Goal: Register for event/course

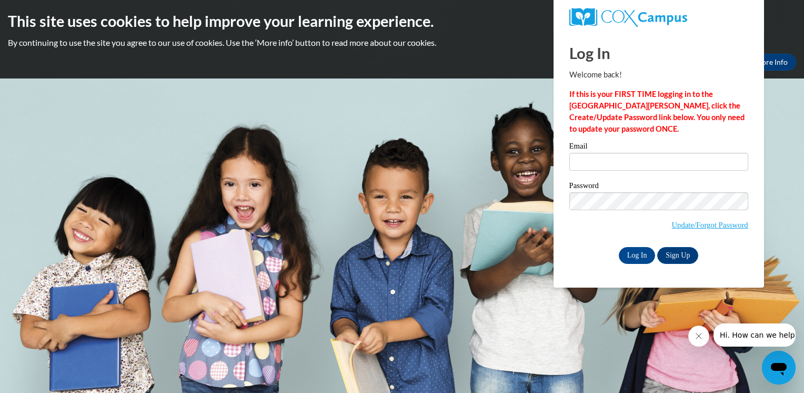
drag, startPoint x: 578, startPoint y: 160, endPoint x: 489, endPoint y: 194, distance: 94.6
click at [489, 194] on body "This site uses cookies to help improve your learning experience. By continuing …" at bounding box center [402, 196] width 804 height 393
click at [582, 157] on input "Email" at bounding box center [658, 162] width 179 height 18
type input "[EMAIL_ADDRESS][DOMAIN_NAME]"
click at [640, 251] on input "Log In" at bounding box center [637, 255] width 37 height 17
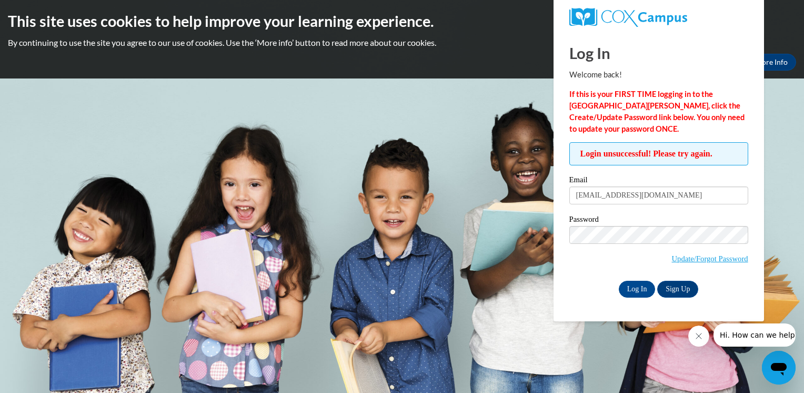
drag, startPoint x: 0, startPoint y: 0, endPoint x: 383, endPoint y: 155, distance: 413.4
drag, startPoint x: 383, startPoint y: 155, endPoint x: 387, endPoint y: 95, distance: 60.1
click at [387, 95] on body "This site uses cookies to help improve your learning experience. By continuing …" at bounding box center [402, 196] width 804 height 393
click at [664, 188] on input "[EMAIL_ADDRESS][DOMAIN_NAME]" at bounding box center [658, 195] width 179 height 18
click at [633, 285] on input "Log In" at bounding box center [637, 288] width 37 height 17
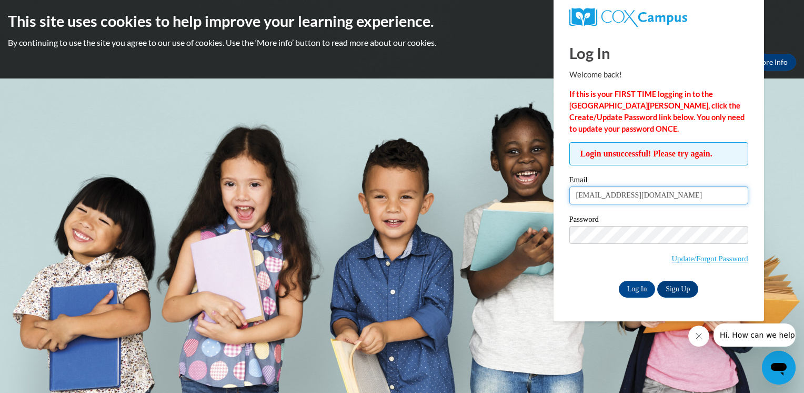
click at [678, 199] on input "[EMAIL_ADDRESS][DOMAIN_NAME]" at bounding box center [658, 195] width 179 height 18
type input "c"
drag, startPoint x: 595, startPoint y: 224, endPoint x: 620, endPoint y: 262, distance: 45.8
click at [620, 262] on span "Update/Forgot Password" at bounding box center [658, 248] width 179 height 44
click at [657, 195] on input "claraharris59@icloud.com" at bounding box center [658, 195] width 179 height 18
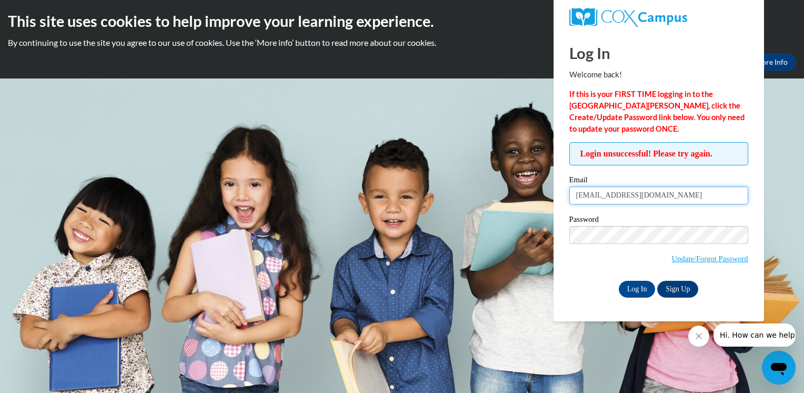
drag, startPoint x: 657, startPoint y: 195, endPoint x: 663, endPoint y: 195, distance: 5.8
click at [663, 195] on input "claraharris59@icloud.com" at bounding box center [658, 195] width 179 height 18
type input "c"
type input "claraharris0127@gmail.com"
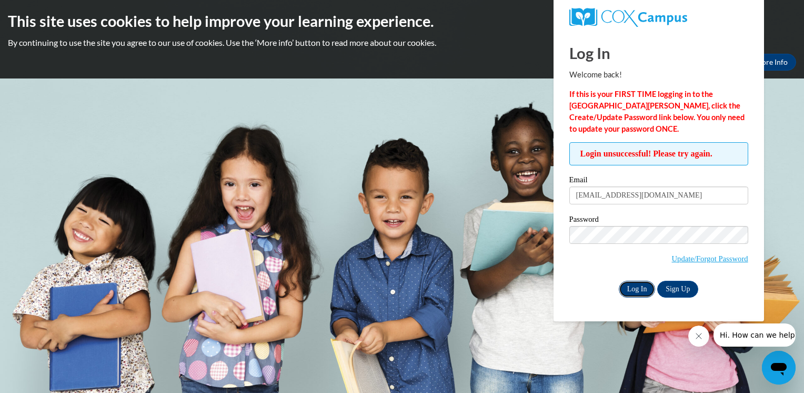
click at [631, 283] on input "Log In" at bounding box center [637, 288] width 37 height 17
click at [679, 289] on link "Sign Up" at bounding box center [677, 288] width 41 height 17
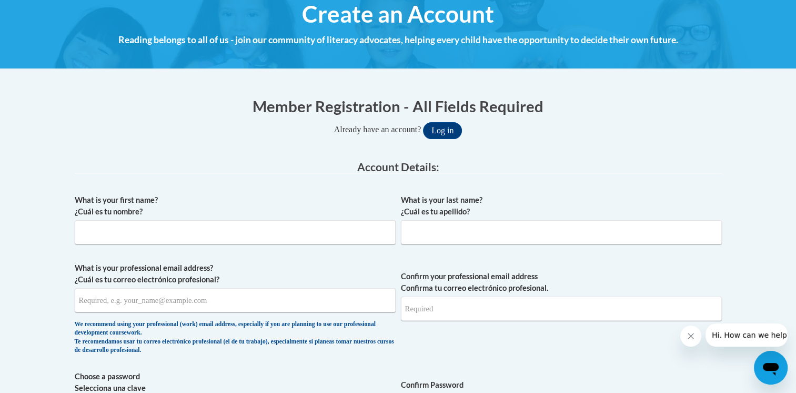
scroll to position [134, 0]
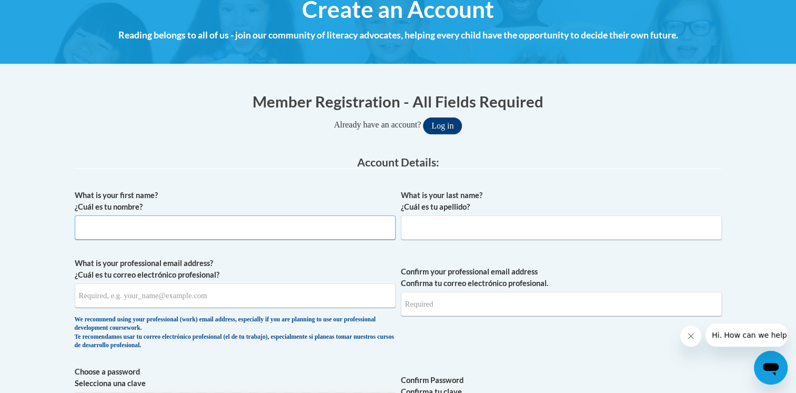
click at [161, 216] on input "What is your first name? ¿Cuál es tu nombre?" at bounding box center [235, 227] width 321 height 24
type input "Clara"
type input "Harris"
type input "claraharris0127@gmail.com"
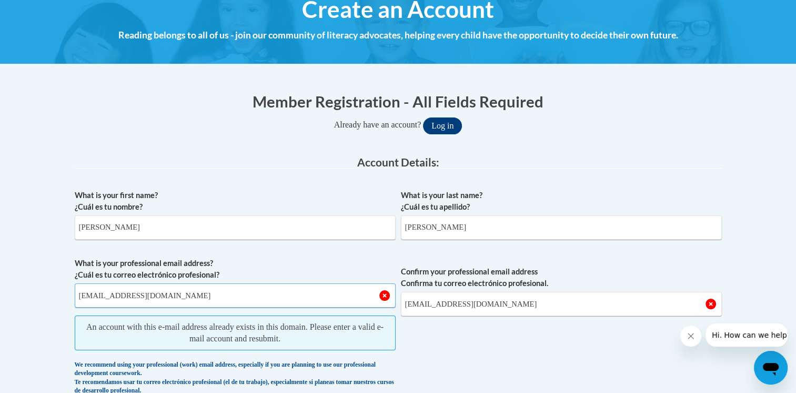
click at [182, 299] on input "claraharris0127@gmail.com" at bounding box center [235, 295] width 321 height 24
type input "c"
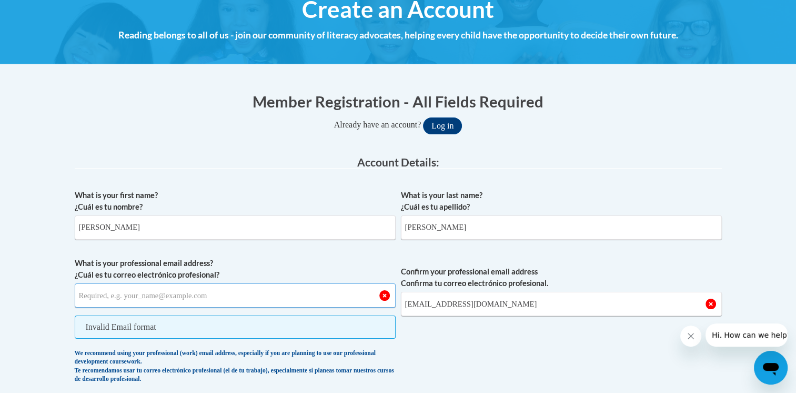
click at [238, 296] on input "What is your professional email address? ¿Cuál es tu correo electrónico profesi…" at bounding box center [235, 295] width 321 height 24
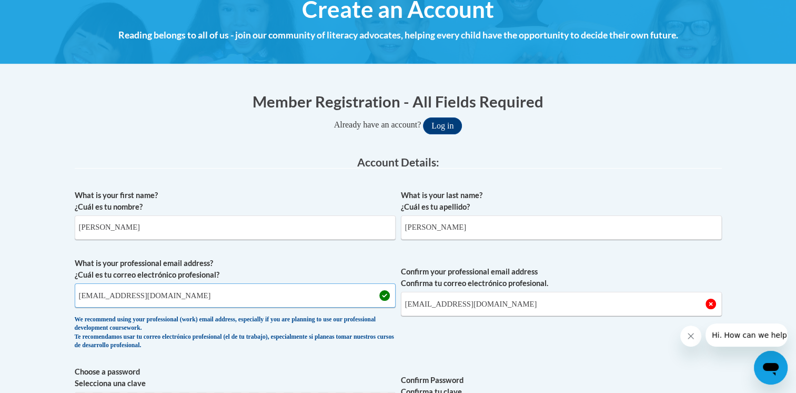
type input "Claraharris59@icloud.com"
click at [508, 304] on input "claraharris0127@gmail.com" at bounding box center [561, 304] width 321 height 24
type input "c"
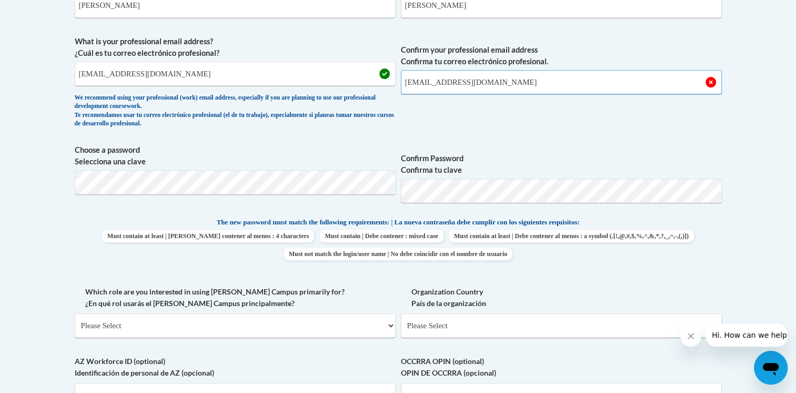
scroll to position [358, 0]
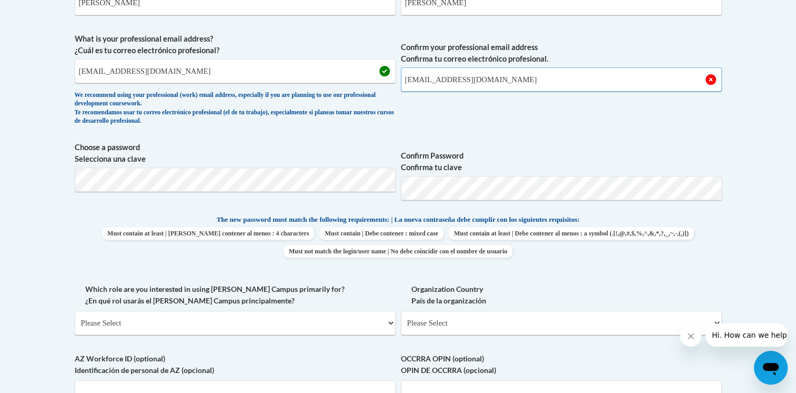
type input "Claraharris59@icloud.com"
click at [667, 216] on p "The new password must match the following requirements: | La nueva contraseña d…" at bounding box center [398, 220] width 647 height 13
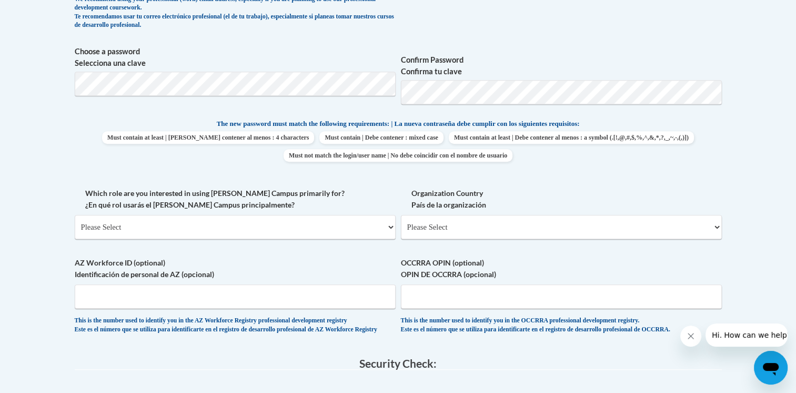
scroll to position [457, 0]
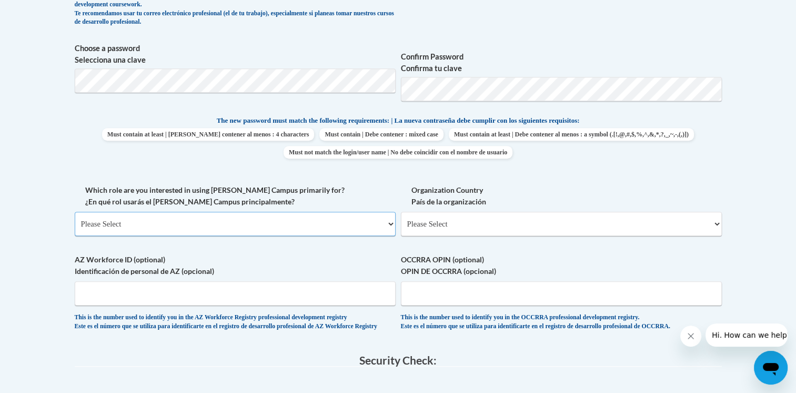
click at [390, 222] on select "Please Select College/University | Colegio/Universidad Community/Nonprofit Part…" at bounding box center [235, 224] width 321 height 24
select select "fbf2d438-af2f-41f8-98f1-81c410e29de3"
click at [75, 212] on select "Please Select College/University | Colegio/Universidad Community/Nonprofit Part…" at bounding box center [235, 224] width 321 height 24
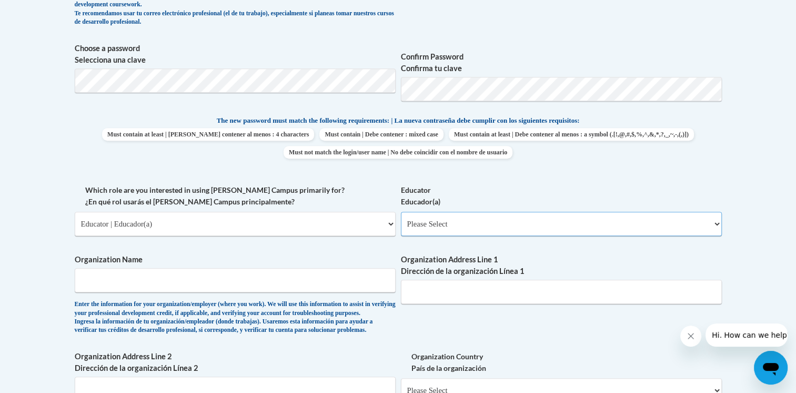
click at [718, 221] on select "Please Select Early Learning/Daycare Teacher/Family Home Care Provider | Maestr…" at bounding box center [561, 224] width 321 height 24
select select "5e2af403-4f2c-4e49-a02f-103e55d7b75b"
click at [401, 212] on select "Please Select Early Learning/Daycare Teacher/Family Home Care Provider | Maestr…" at bounding box center [561, 224] width 321 height 24
click at [198, 277] on input "Organization Name" at bounding box center [235, 280] width 321 height 24
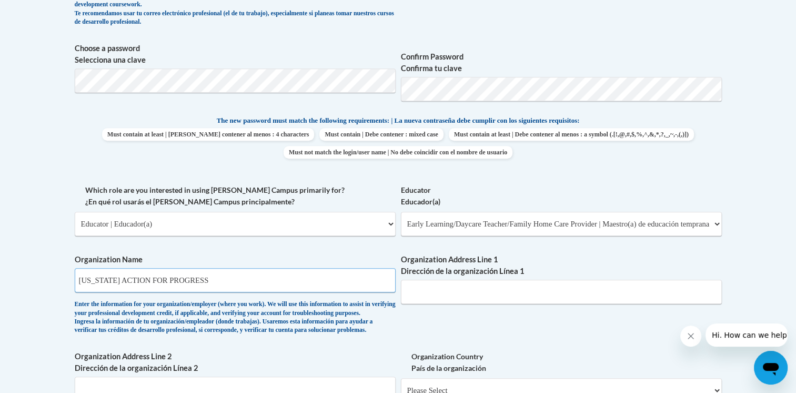
type input "MISSISSIPPI ACTION FOR PROGRESS"
click at [442, 292] on input "Organization Address Line 1 Dirección de la organización Línea 1" at bounding box center [561, 291] width 321 height 24
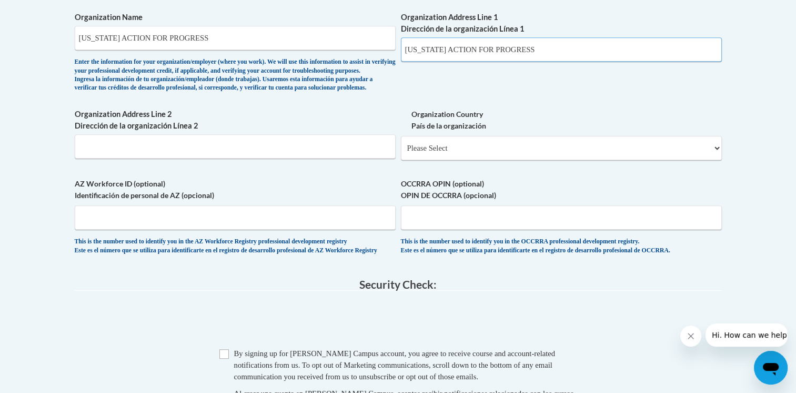
scroll to position [700, 0]
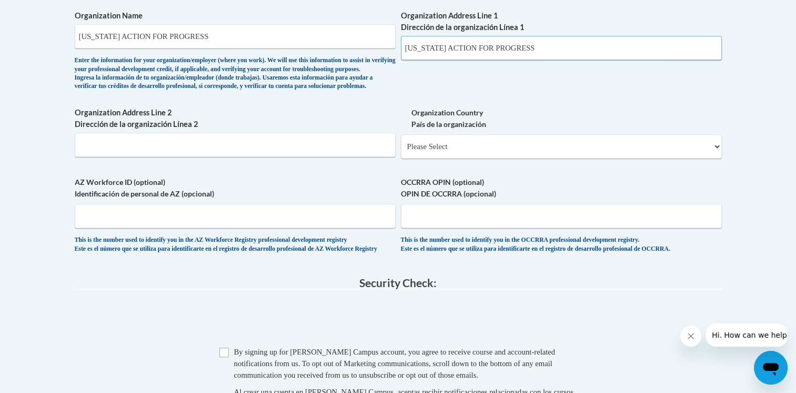
type input "MISSISSIPPI ACTION FOR PROGRESS"
click at [166, 157] on input "Organization Address Line 2 Dirección de la organización Línea 2" at bounding box center [235, 145] width 321 height 24
type input "40 COUNTY RD 562 RIPLEY MS 38663"
click at [714, 158] on select "Please Select United States | Estados Unidos Outside of the United States | Fue…" at bounding box center [561, 146] width 321 height 24
select select "ad49bcad-a171-4b2e-b99c-48b446064914"
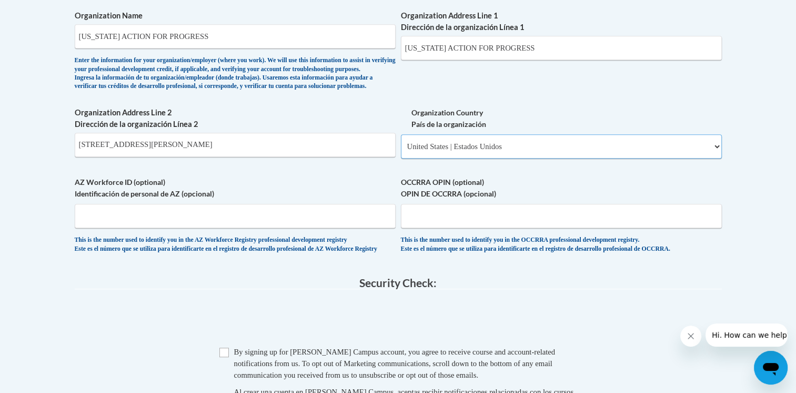
click at [401, 151] on select "Please Select United States | Estados Unidos Outside of the United States | Fue…" at bounding box center [561, 146] width 321 height 24
select select
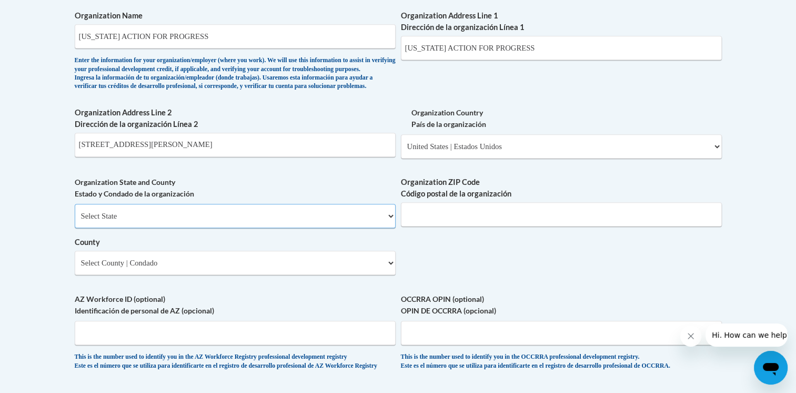
click at [388, 228] on select "Select State Alabama Alaska Arizona Arkansas California Colorado Connecticut De…" at bounding box center [235, 216] width 321 height 24
select select "Mississippi"
click at [75, 221] on select "Select State Alabama Alaska Arizona Arkansas California Colorado Connecticut De…" at bounding box center [235, 216] width 321 height 24
click at [482, 226] on input "Organization ZIP Code Código postal de la organización" at bounding box center [561, 214] width 321 height 24
type input "38663"
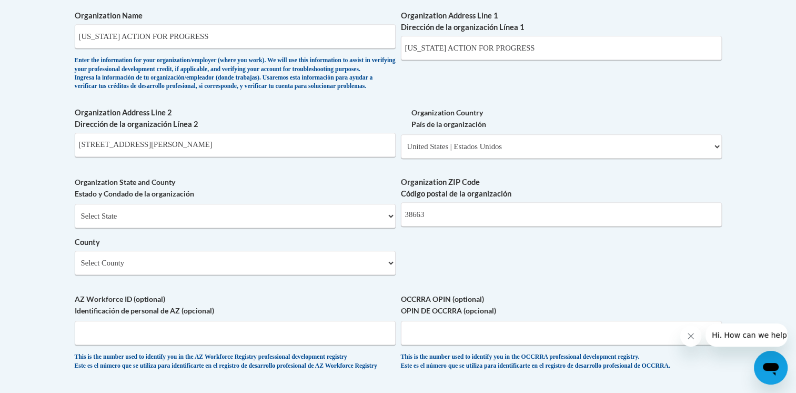
click at [391, 275] on select "Select County Adams Alcorn Amite Attala Benton Bolivar Calhoun Carroll Chickasa…" at bounding box center [235, 262] width 321 height 24
select select "Tippah"
click at [75, 268] on select "Select County Adams Alcorn Amite Attala Benton Bolivar Calhoun Carroll Chickasa…" at bounding box center [235, 262] width 321 height 24
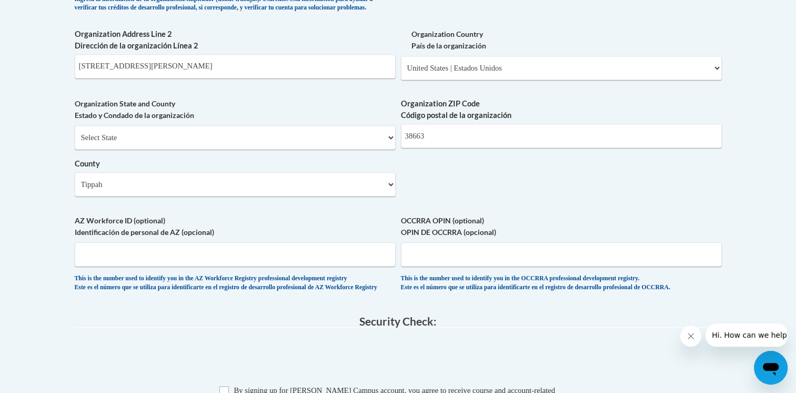
scroll to position [773, 0]
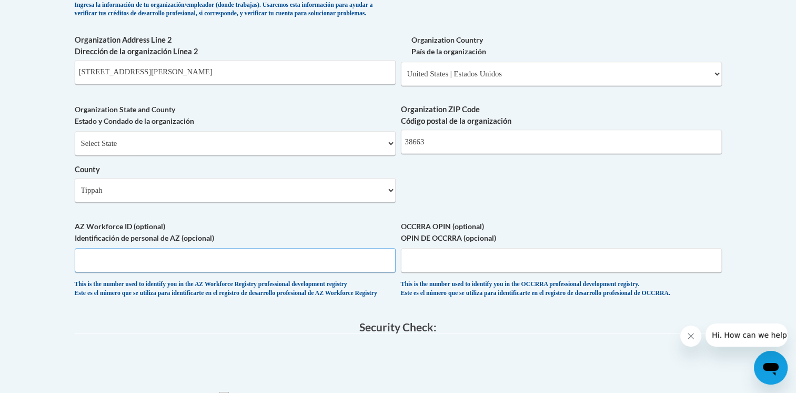
click at [261, 272] on input "AZ Workforce ID (optional) Identificación de personal de AZ (opcional)" at bounding box center [235, 260] width 321 height 24
type input "N/A"
click at [408, 272] on input "OCCRRA OPIN (optional) OPIN DE OCCRRA (opcional)" at bounding box center [561, 260] width 321 height 24
type input "N/A"
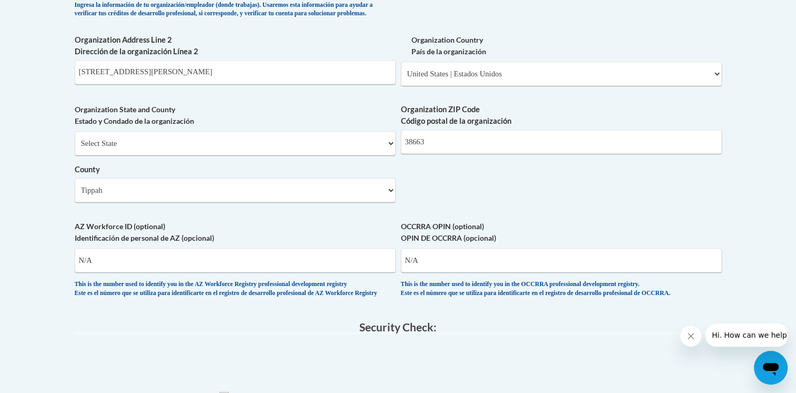
drag, startPoint x: 798, startPoint y: 241, endPoint x: 764, endPoint y: 263, distance: 40.4
click at [764, 263] on body "This site uses cookies to help improve your learning experience. By continuing …" at bounding box center [398, 11] width 796 height 1568
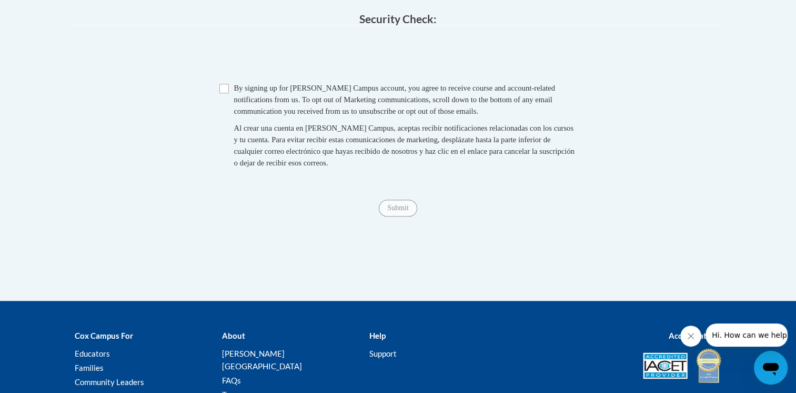
scroll to position [1086, 0]
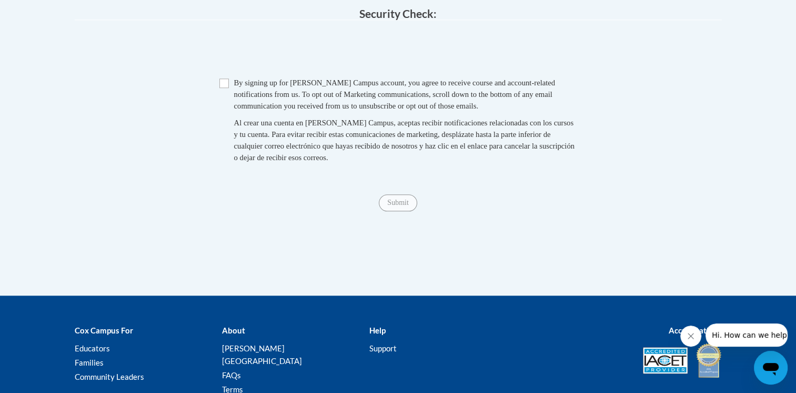
drag, startPoint x: 798, startPoint y: 262, endPoint x: 79, endPoint y: 12, distance: 760.6
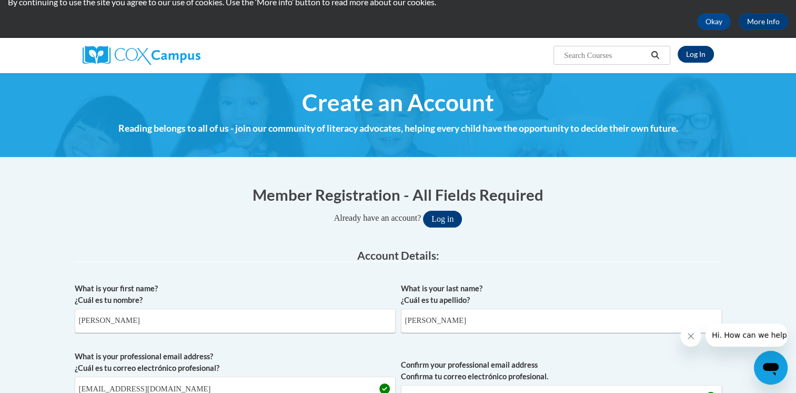
scroll to position [33, 0]
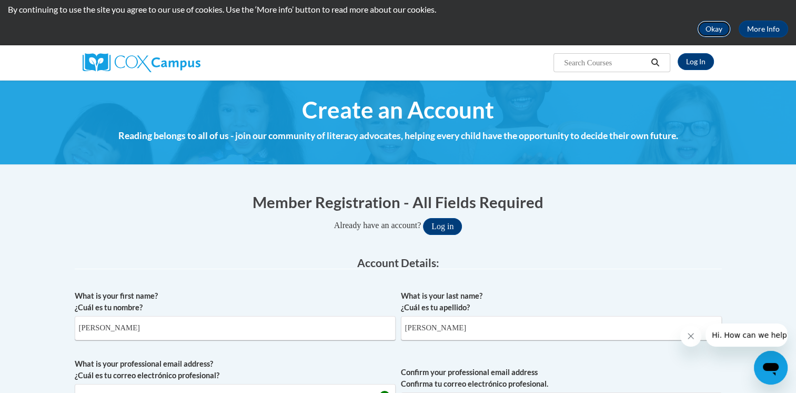
click at [719, 22] on button "Okay" at bounding box center [714, 29] width 34 height 17
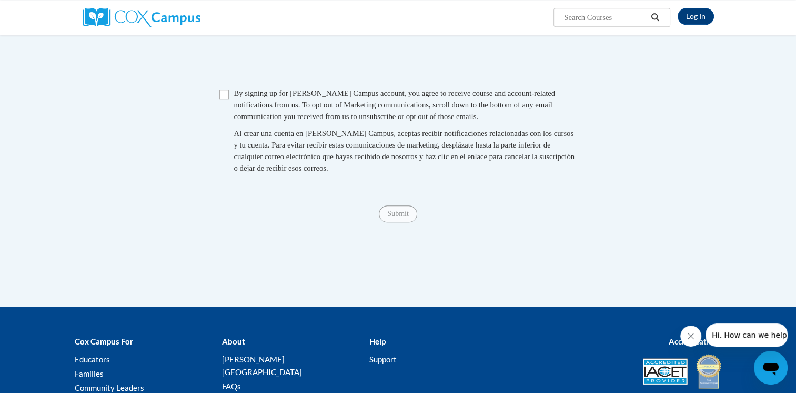
scroll to position [973, 0]
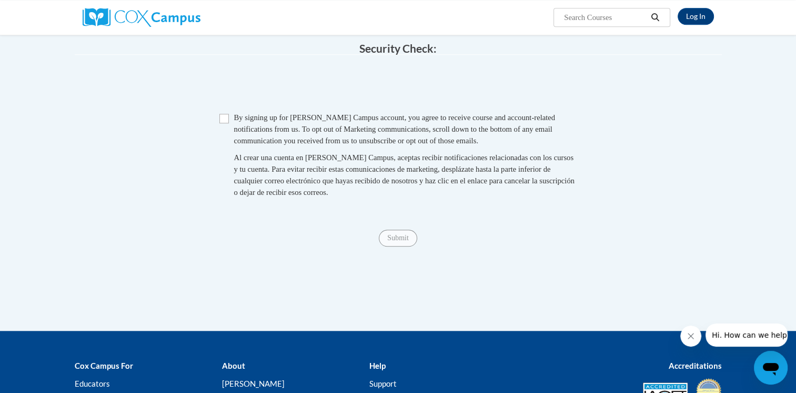
drag, startPoint x: 801, startPoint y: 94, endPoint x: 46, endPoint y: 9, distance: 759.9
click at [225, 123] on input "Checkbox" at bounding box center [223, 118] width 9 height 9
checkbox input "true"
click at [389, 246] on input "Submit" at bounding box center [398, 237] width 38 height 17
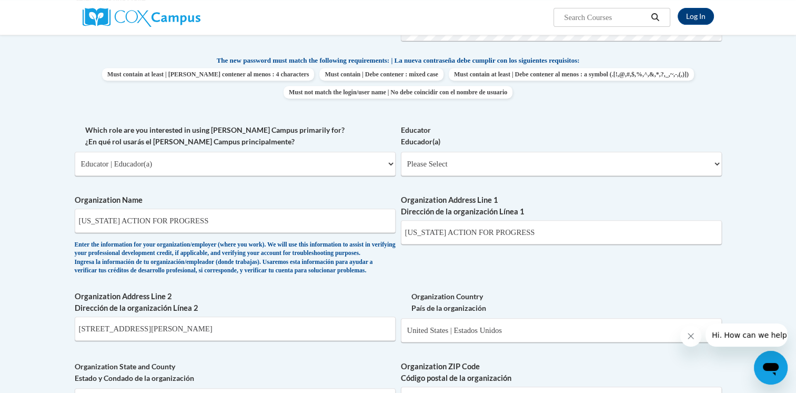
scroll to position [434, 0]
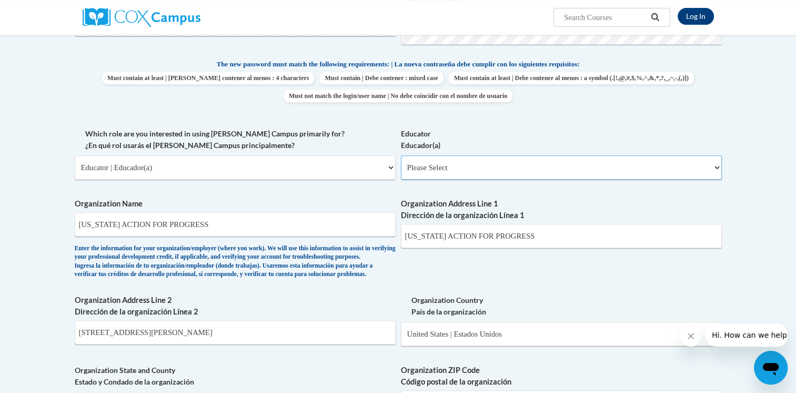
click at [714, 163] on select "Please Select Early Learning/Daycare Teacher/Family Home Care Provider | Maestr…" at bounding box center [561, 167] width 321 height 24
select select "5e2af403-4f2c-4e49-a02f-103e55d7b75b"
click at [401, 155] on select "Please Select Early Learning/Daycare Teacher/Family Home Care Provider | Maestr…" at bounding box center [561, 167] width 321 height 24
select select "null"
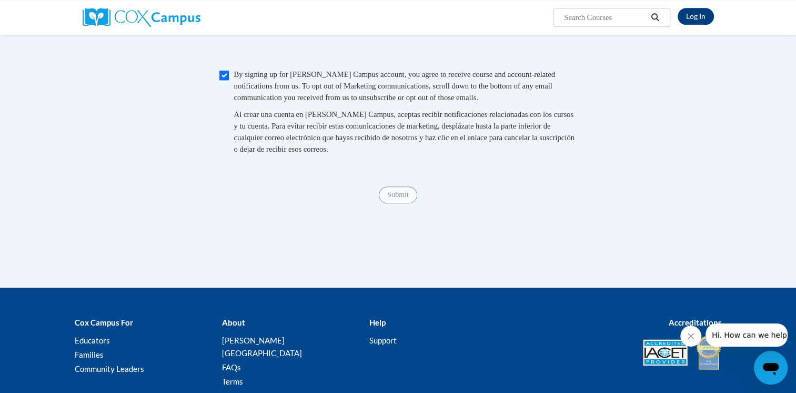
scroll to position [1017, 0]
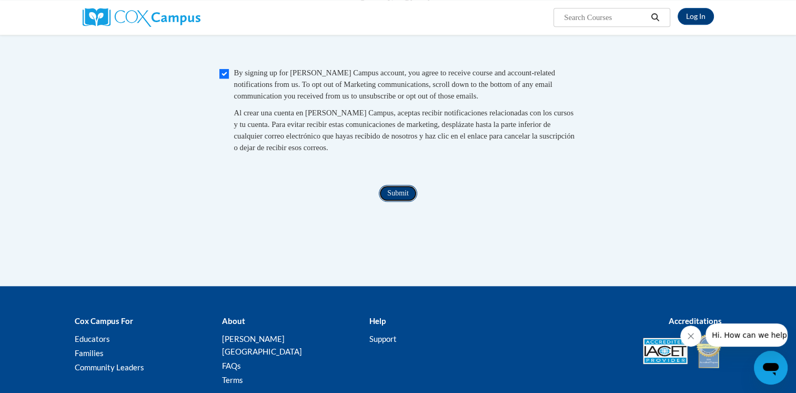
click at [388, 202] on input "Submit" at bounding box center [398, 193] width 38 height 17
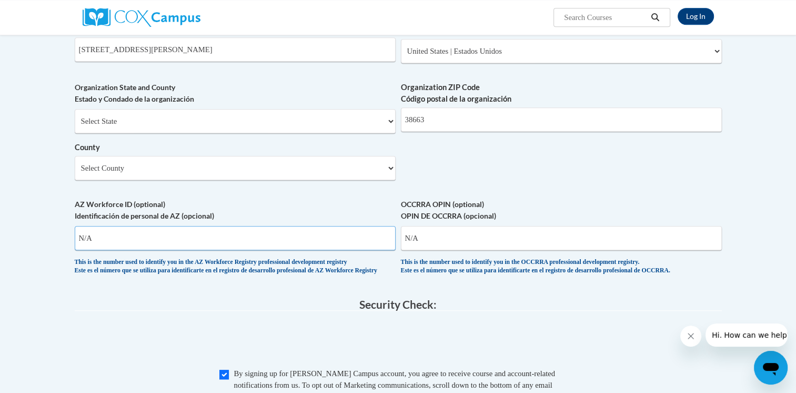
scroll to position [709, 0]
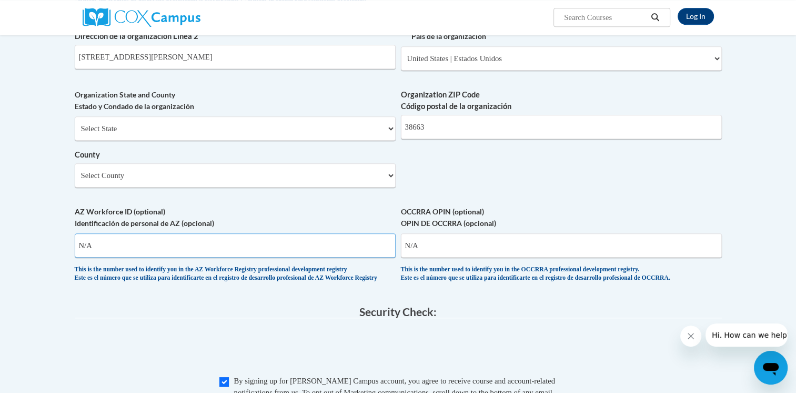
click at [99, 257] on input "N/A" at bounding box center [235, 245] width 321 height 24
type input "N"
click at [426, 257] on input "N/A" at bounding box center [561, 245] width 321 height 24
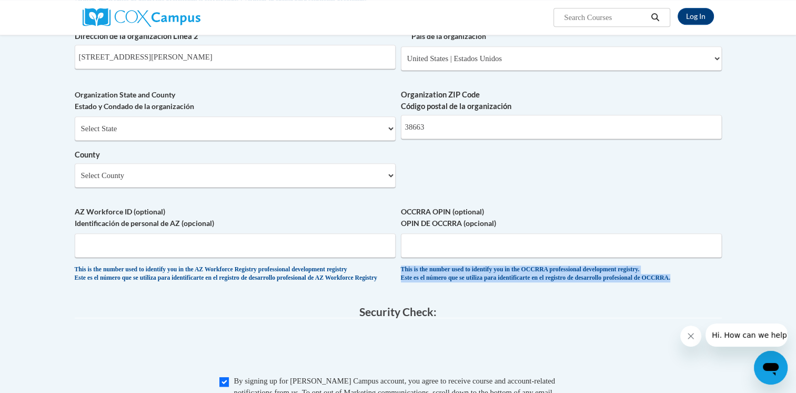
drag, startPoint x: 773, startPoint y: 256, endPoint x: 793, endPoint y: 320, distance: 67.4
click at [793, 320] on body "Log In Search Search... Create an Account Reading belongs to all of us - join o…" at bounding box center [398, 35] width 796 height 1489
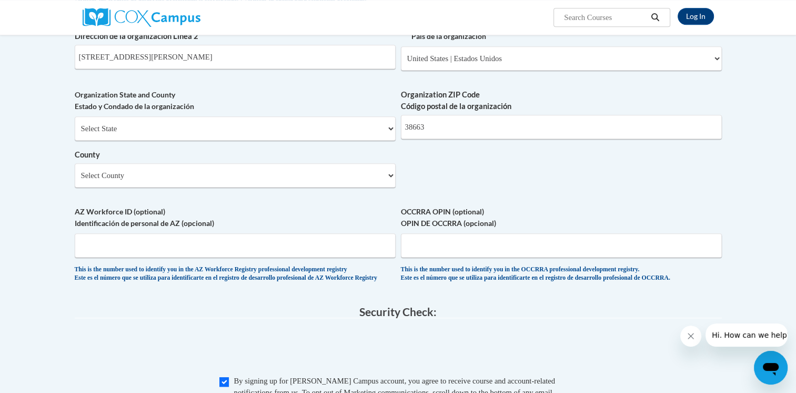
drag, startPoint x: 793, startPoint y: 320, endPoint x: 665, endPoint y: 212, distance: 167.6
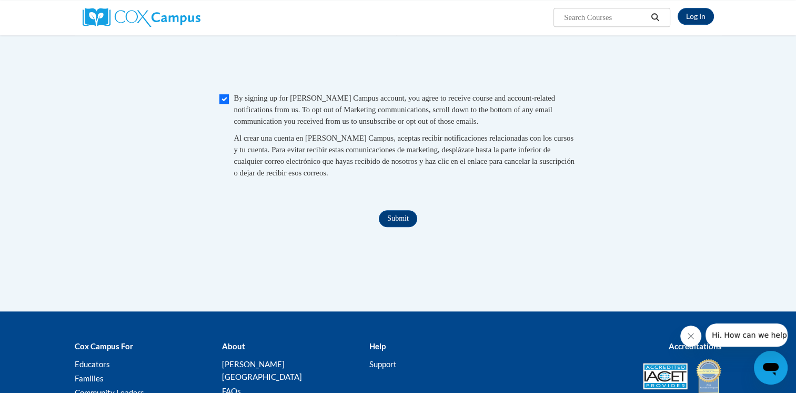
scroll to position [994, 0]
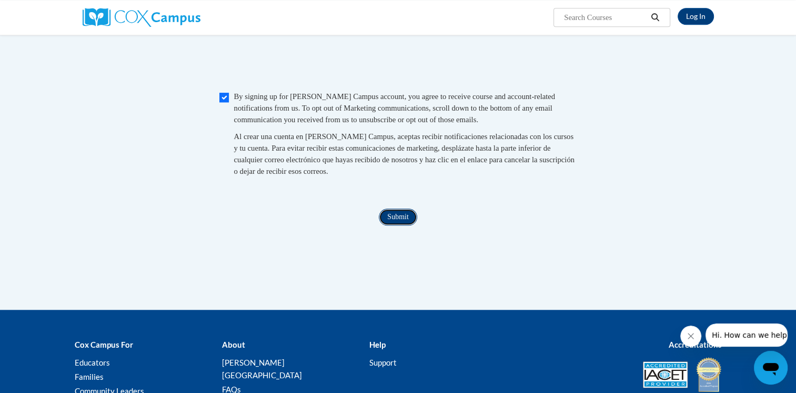
click at [403, 225] on input "Submit" at bounding box center [398, 216] width 38 height 17
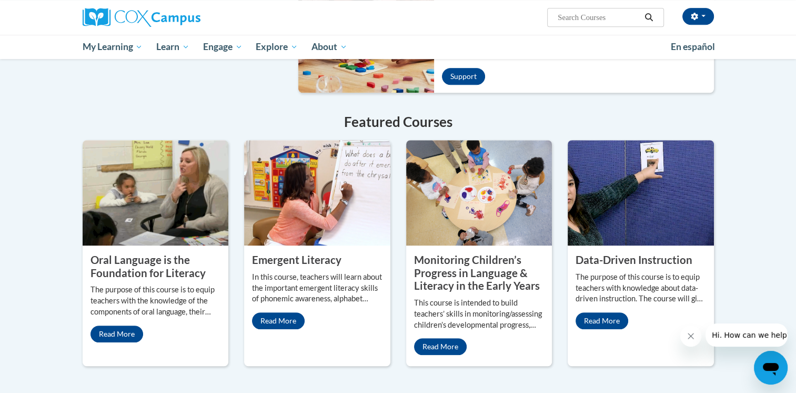
scroll to position [785, 0]
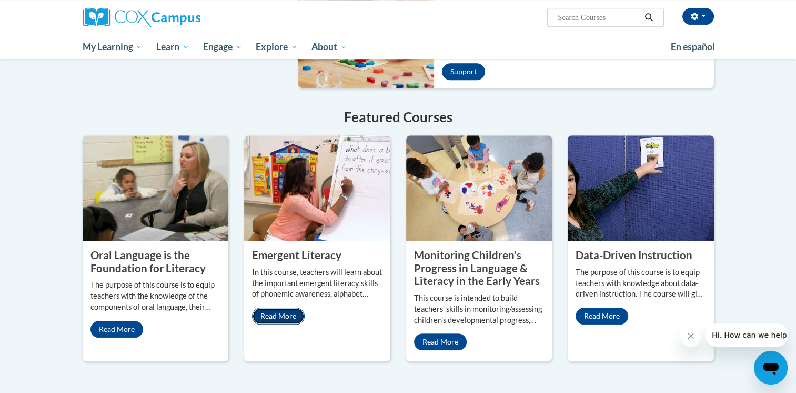
click at [283, 307] on link "Read More" at bounding box center [278, 315] width 53 height 17
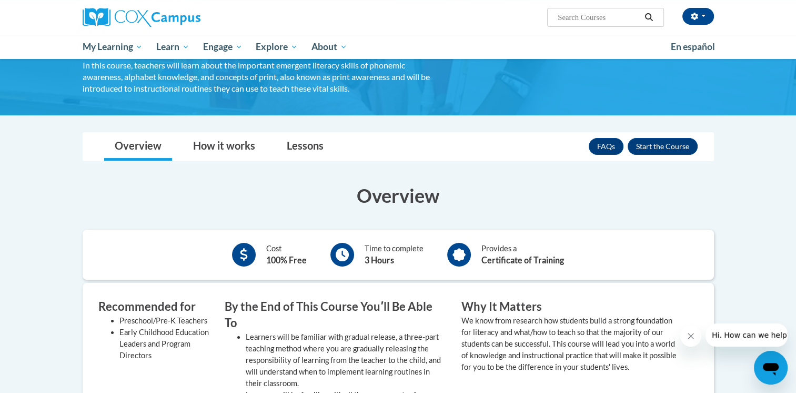
scroll to position [81, 0]
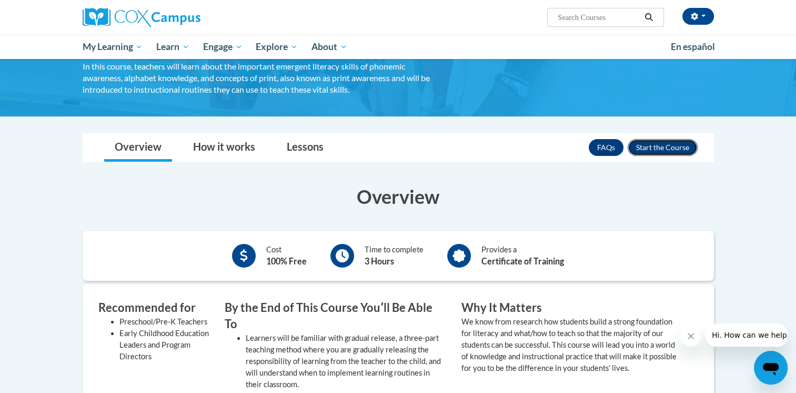
click at [664, 140] on button "Enroll" at bounding box center [663, 147] width 70 height 17
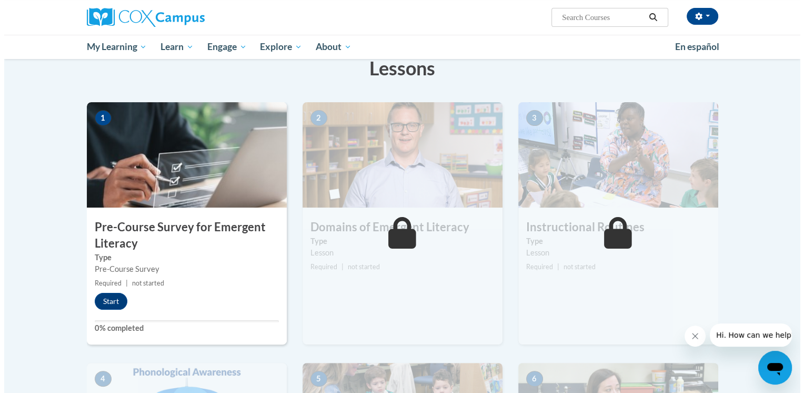
scroll to position [179, 0]
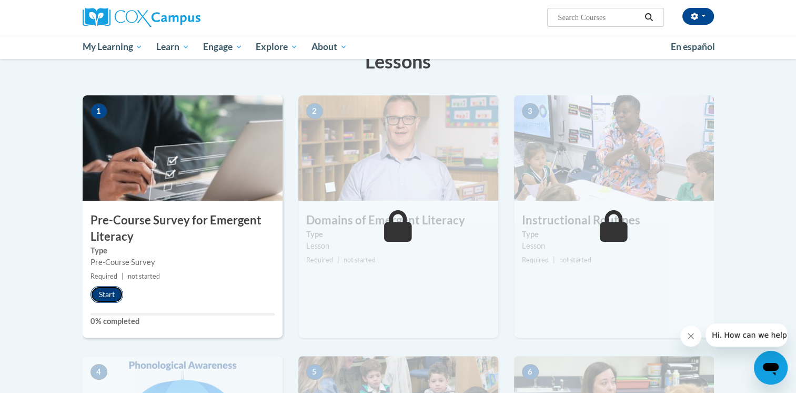
click at [112, 288] on button "Start" at bounding box center [107, 294] width 33 height 17
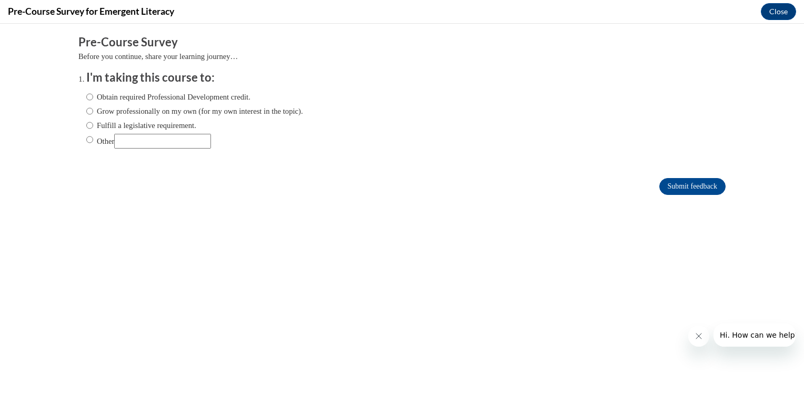
scroll to position [0, 0]
click at [86, 94] on input "Obtain required Professional Development credit." at bounding box center [89, 97] width 7 height 12
radio input "true"
click at [669, 181] on input "Submit feedback" at bounding box center [692, 186] width 66 height 17
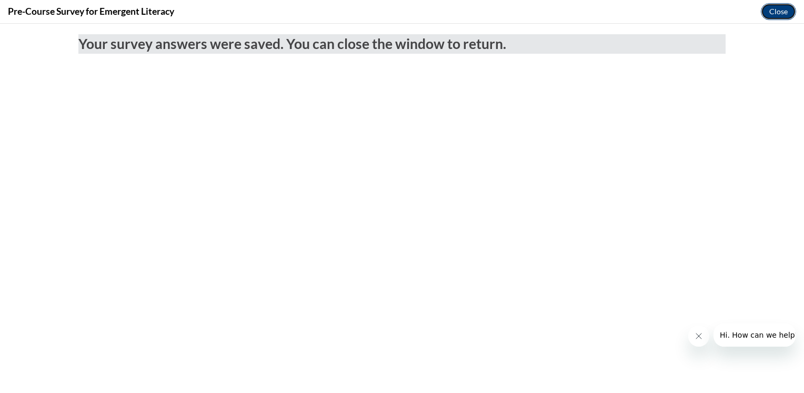
click at [781, 8] on button "Close" at bounding box center [778, 11] width 35 height 17
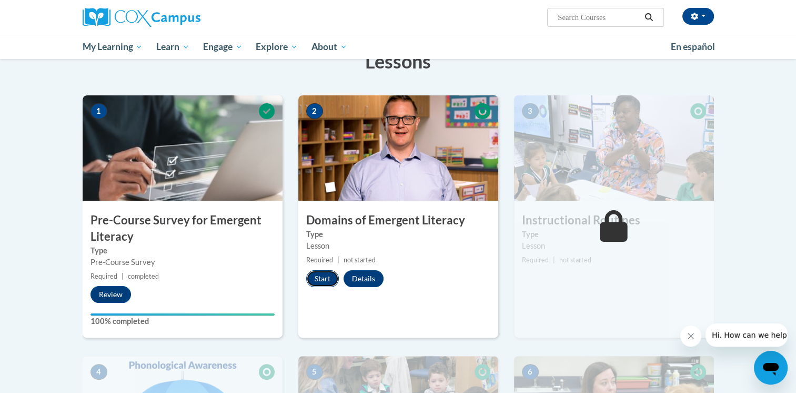
click at [320, 277] on button "Start" at bounding box center [322, 278] width 33 height 17
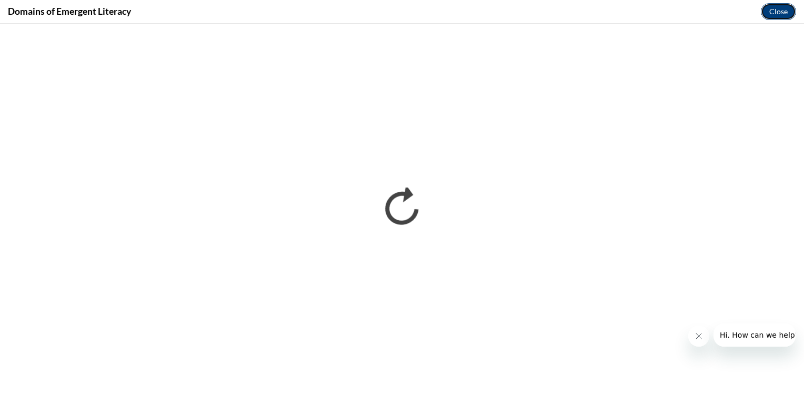
click at [781, 6] on button "Close" at bounding box center [778, 11] width 35 height 17
